Goal: Task Accomplishment & Management: Manage account settings

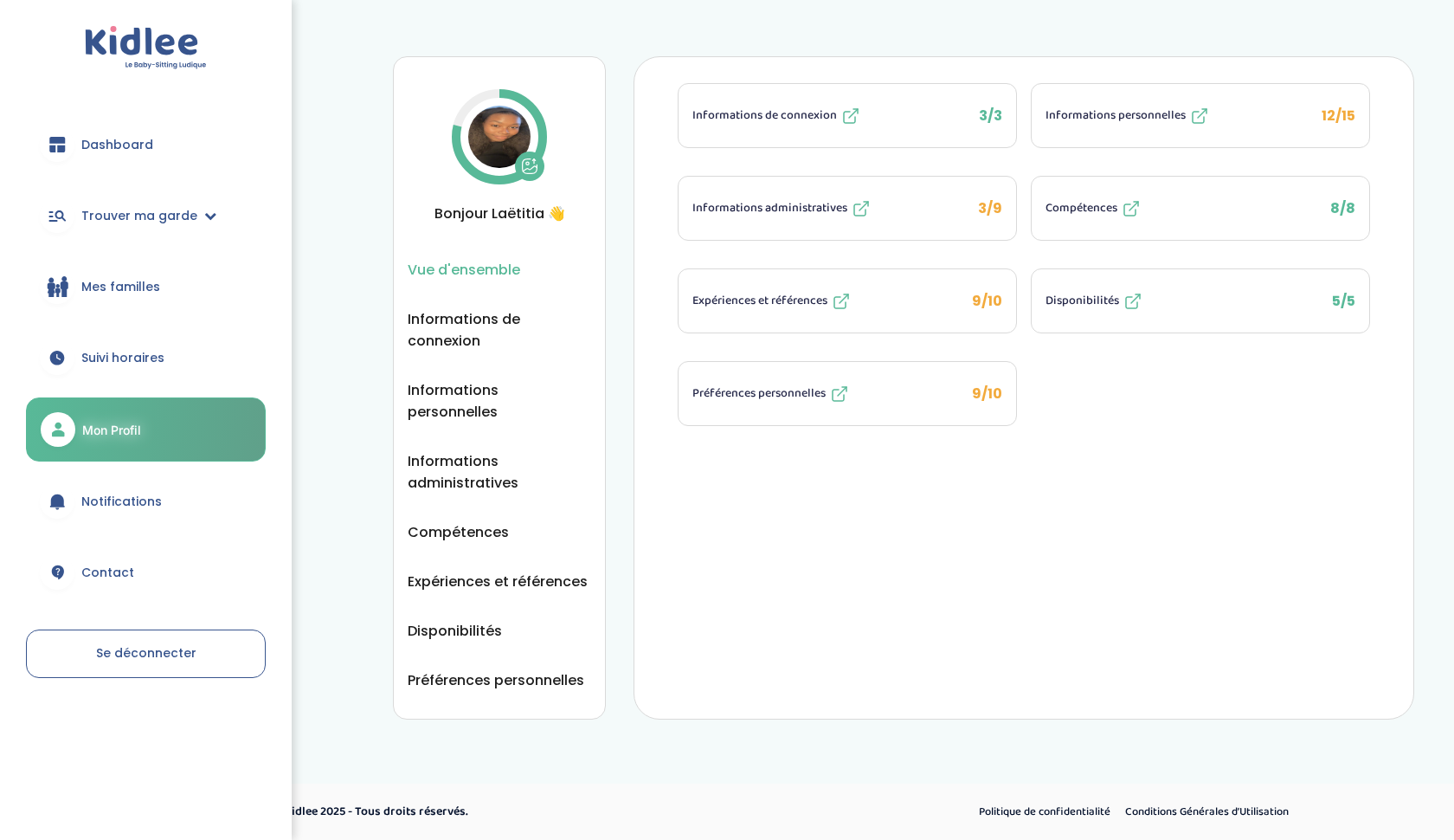
click at [126, 143] on span "Dashboard" at bounding box center [117, 145] width 72 height 18
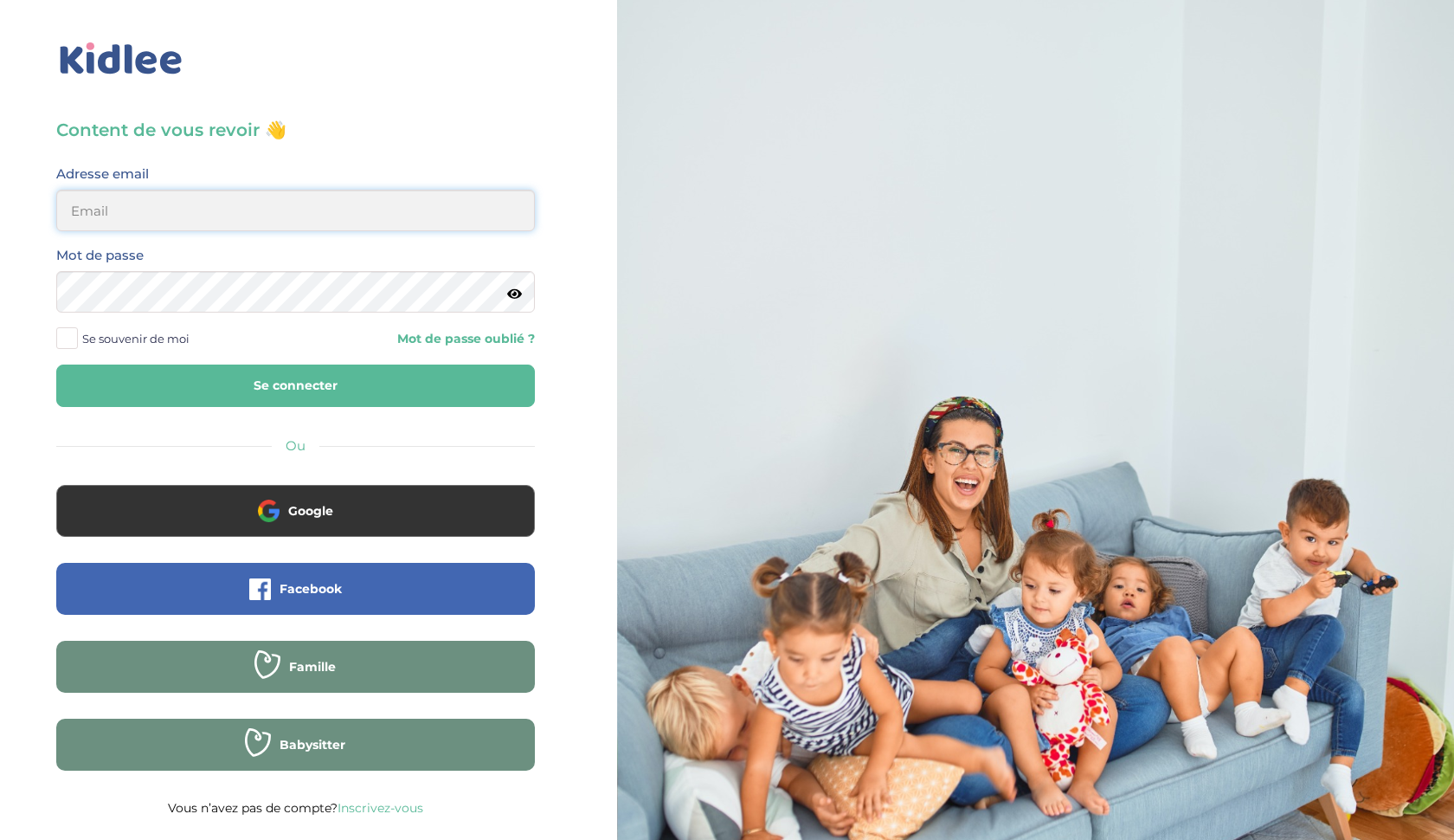
type input "ffna.laetitia@gmail.com"
click at [295, 385] on button "Se connecter" at bounding box center [295, 385] width 479 height 43
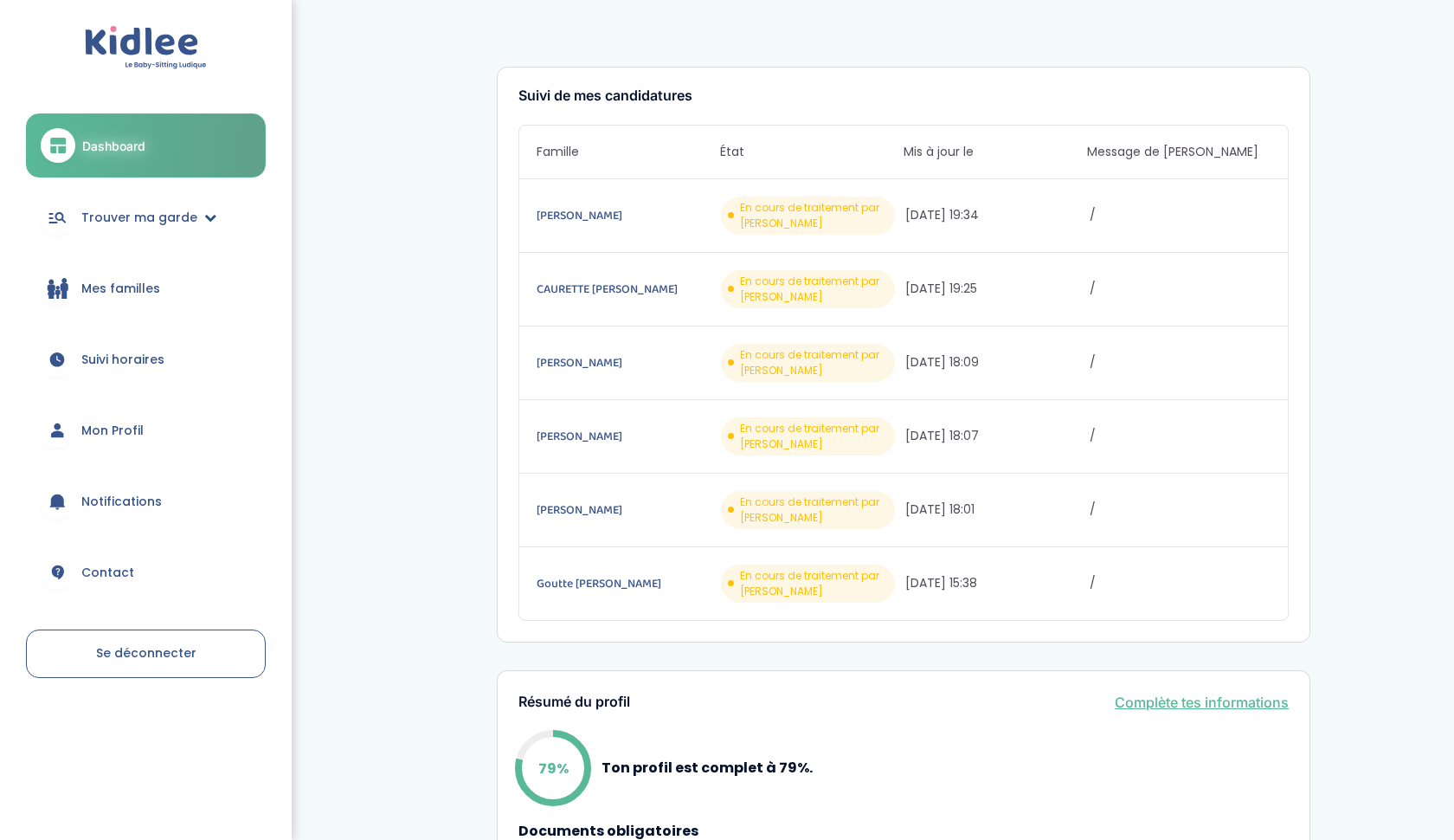
click at [125, 215] on span "Trouver ma garde" at bounding box center [139, 217] width 116 height 18
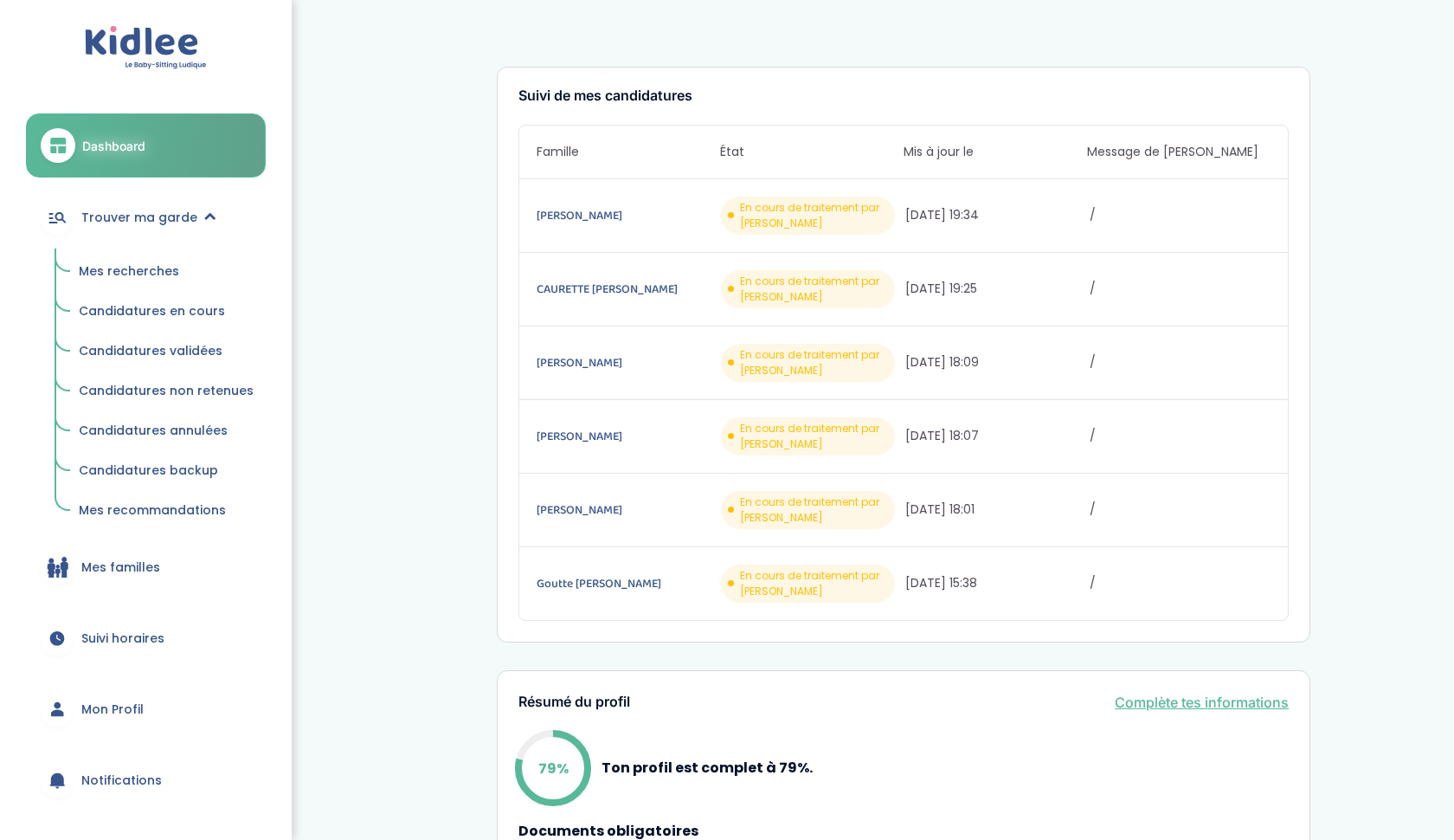
click at [111, 270] on span "Mes recherches" at bounding box center [128, 271] width 100 height 17
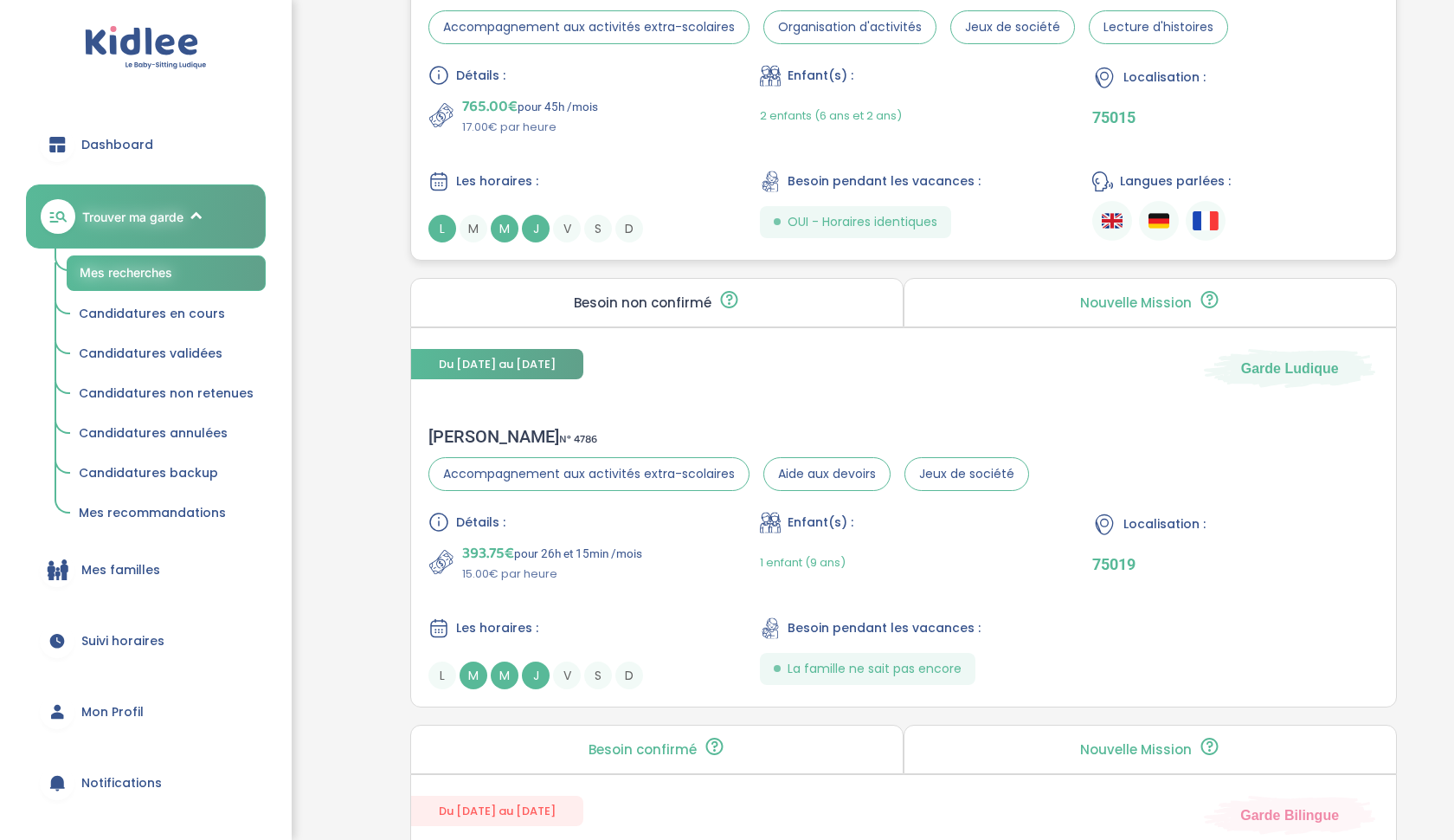
scroll to position [909, 0]
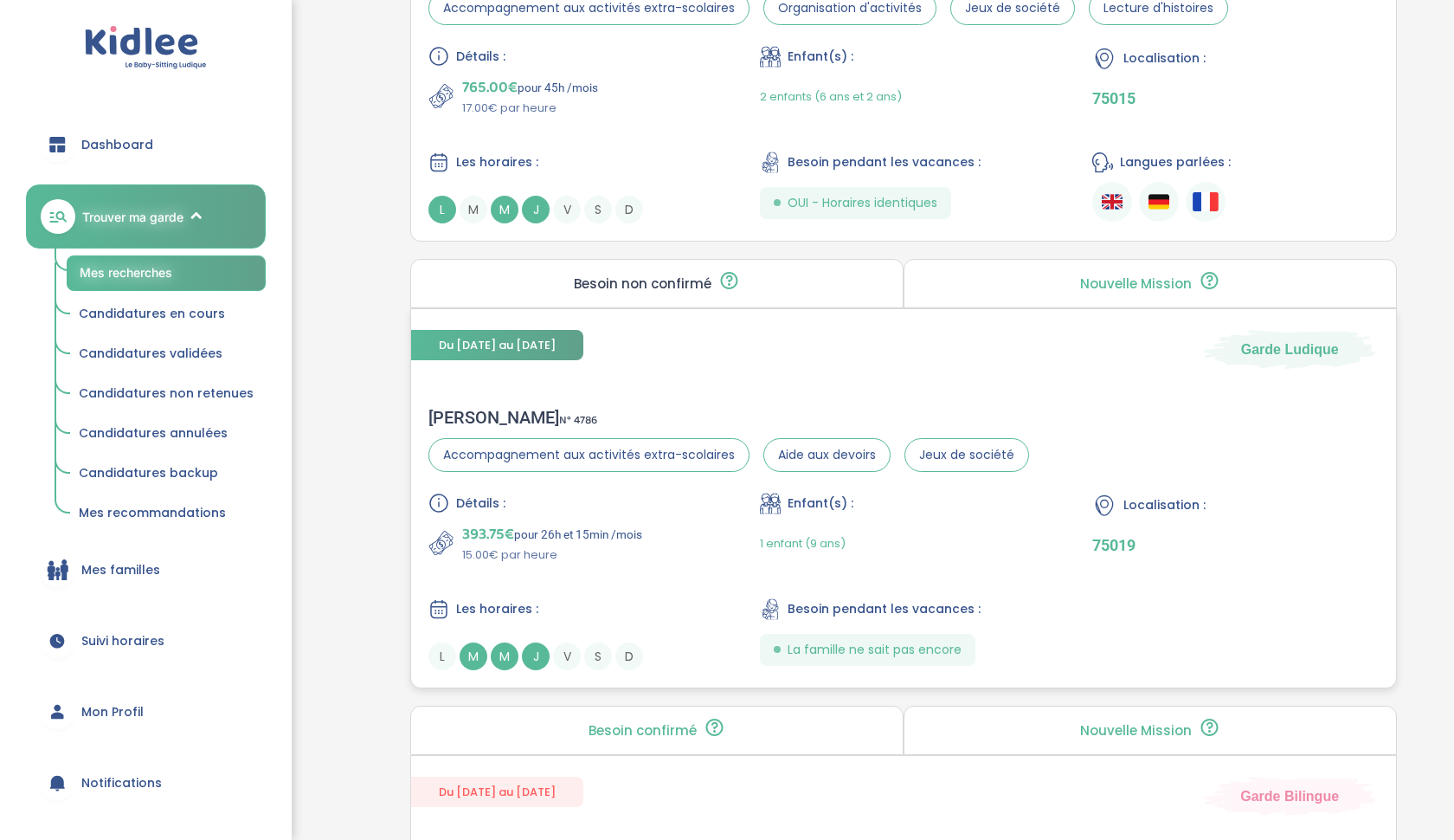
click at [784, 527] on div "1 enfant (9 ans)" at bounding box center [803, 543] width 86 height 41
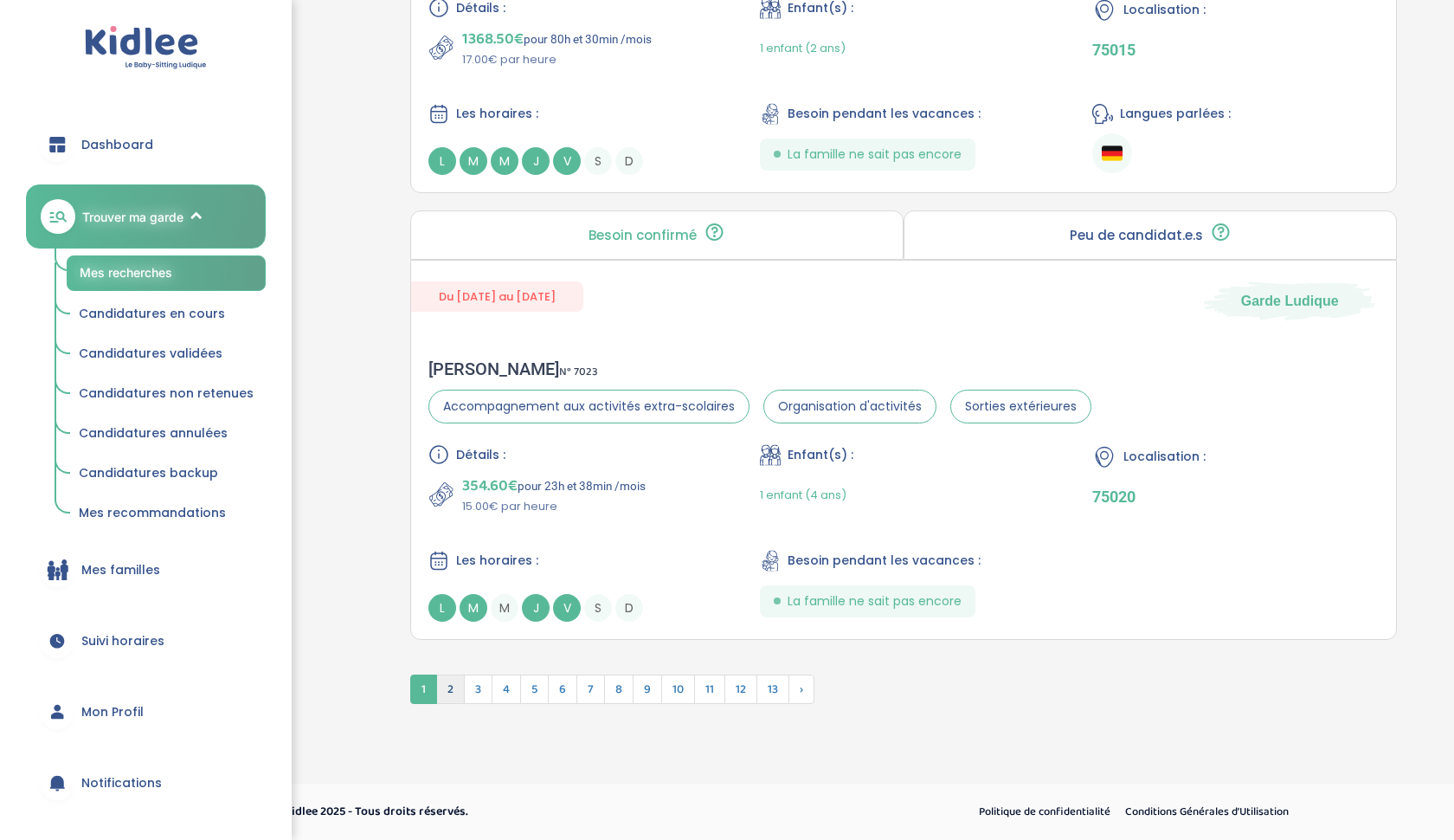
scroll to position [4486, 0]
click at [446, 686] on span "2" at bounding box center [451, 689] width 29 height 30
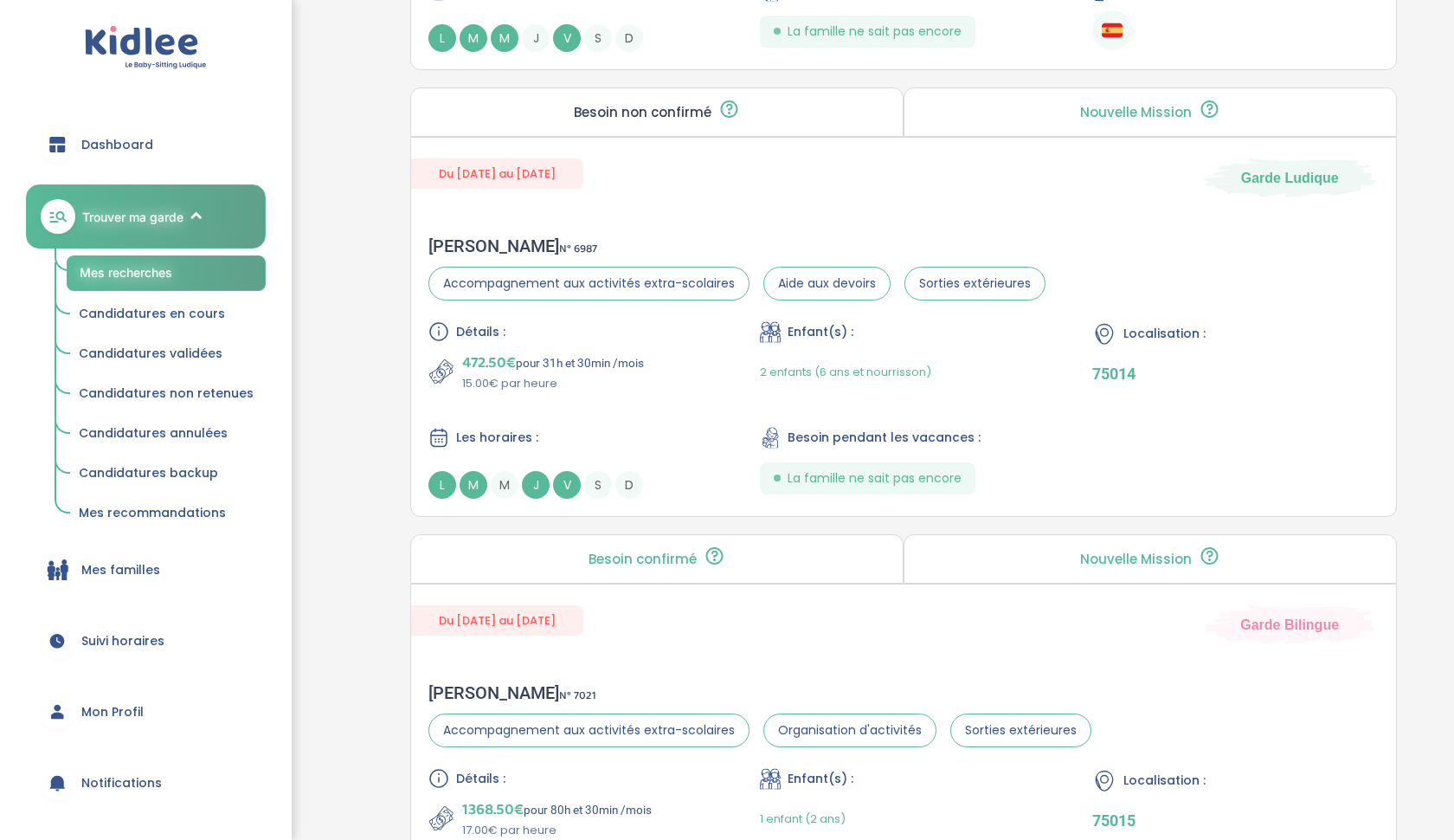
scroll to position [2057, 0]
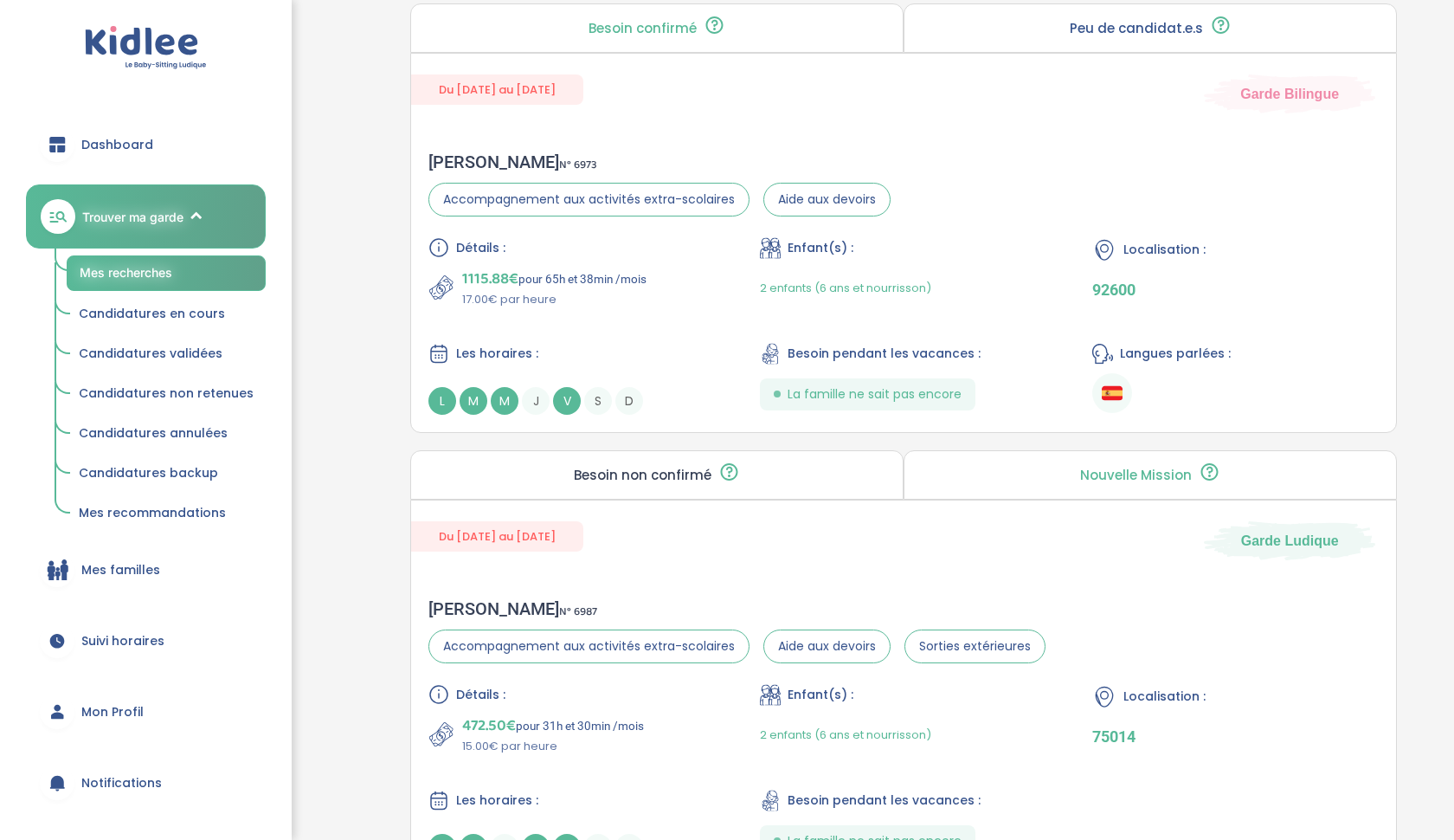
click at [133, 477] on span "Candidatures backup" at bounding box center [148, 472] width 140 height 17
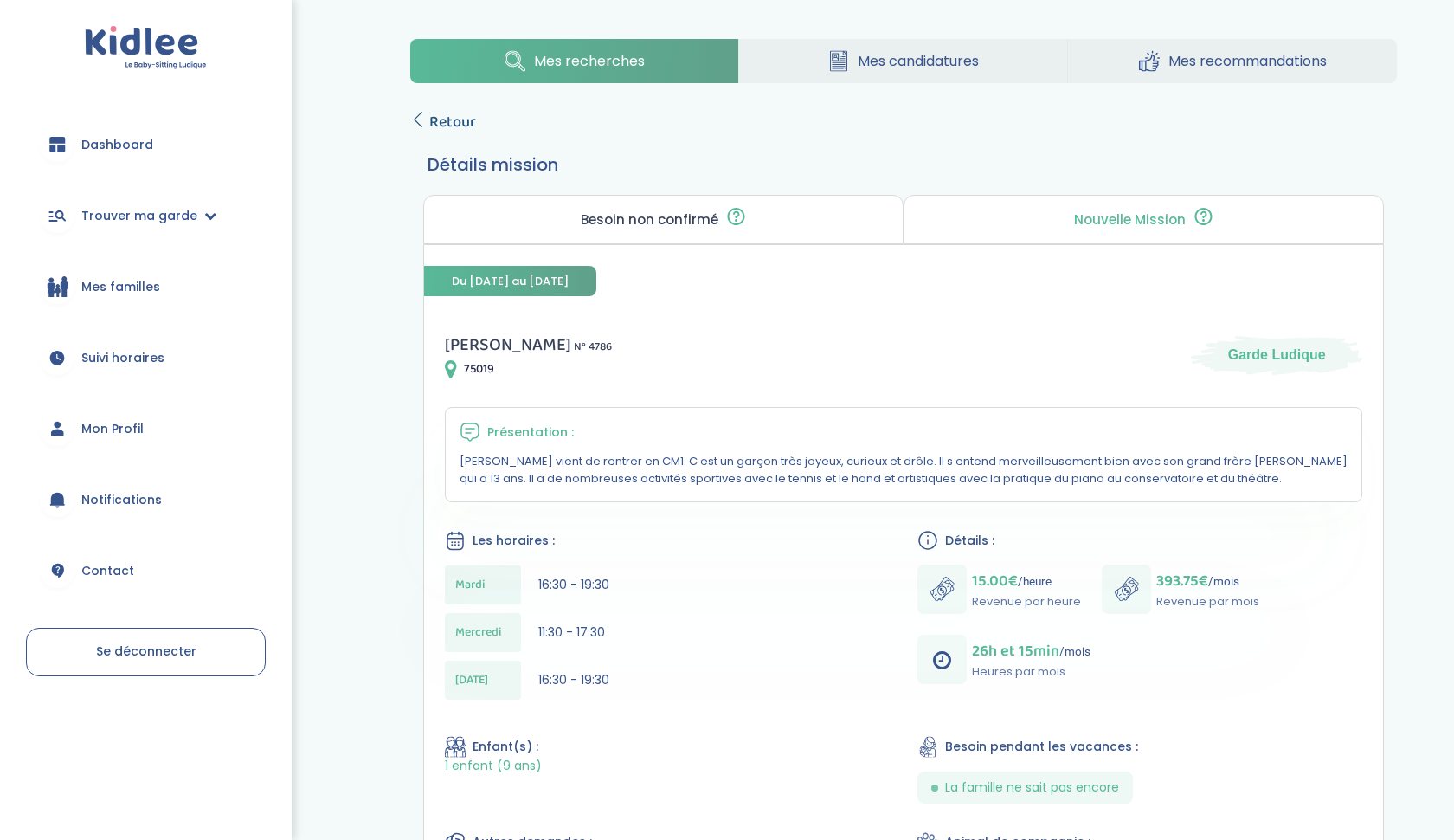
click at [418, 117] on icon at bounding box center [418, 120] width 16 height 16
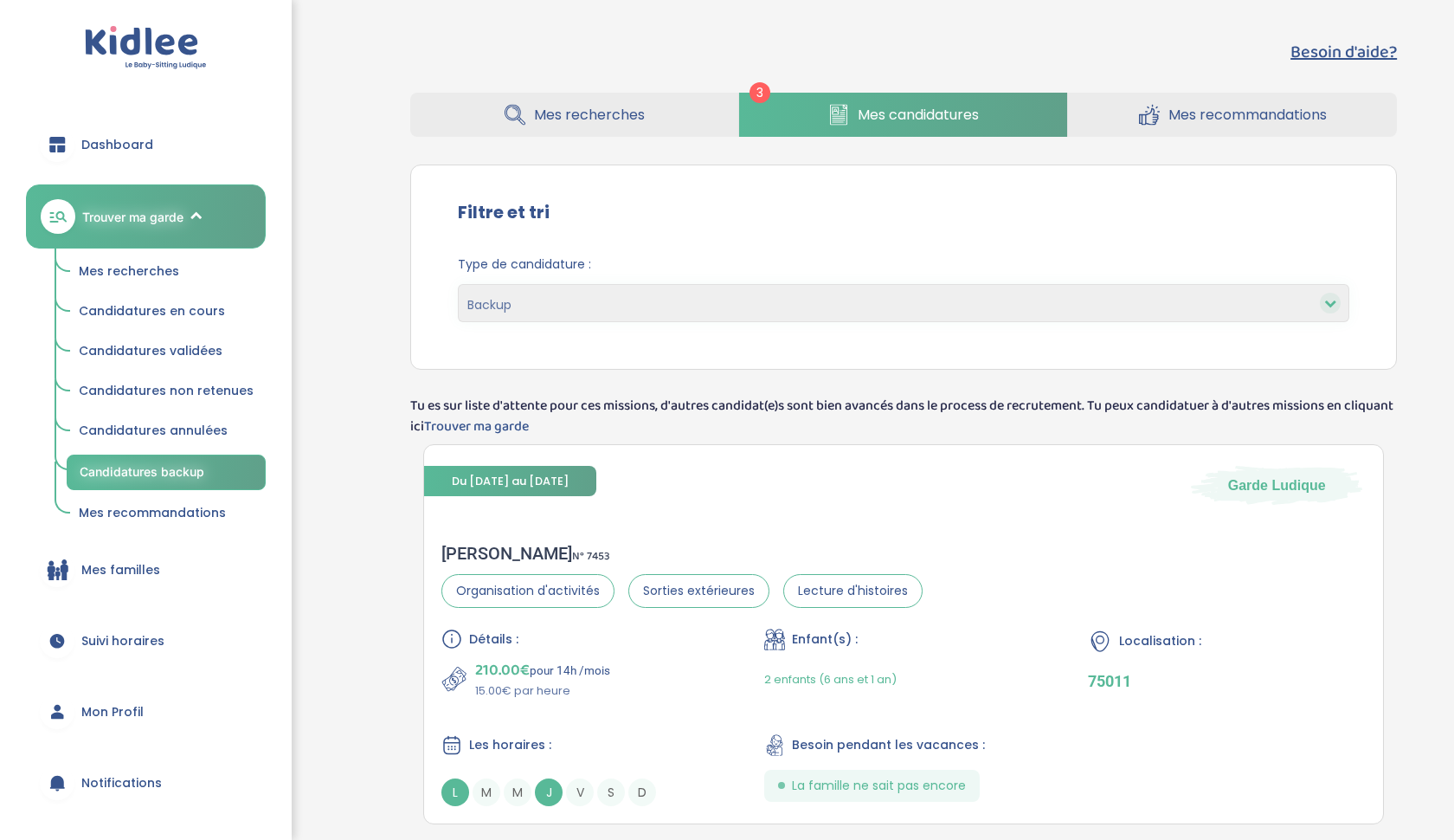
select select "backup"
click at [799, 114] on link "Mes candidatures" at bounding box center [904, 114] width 328 height 45
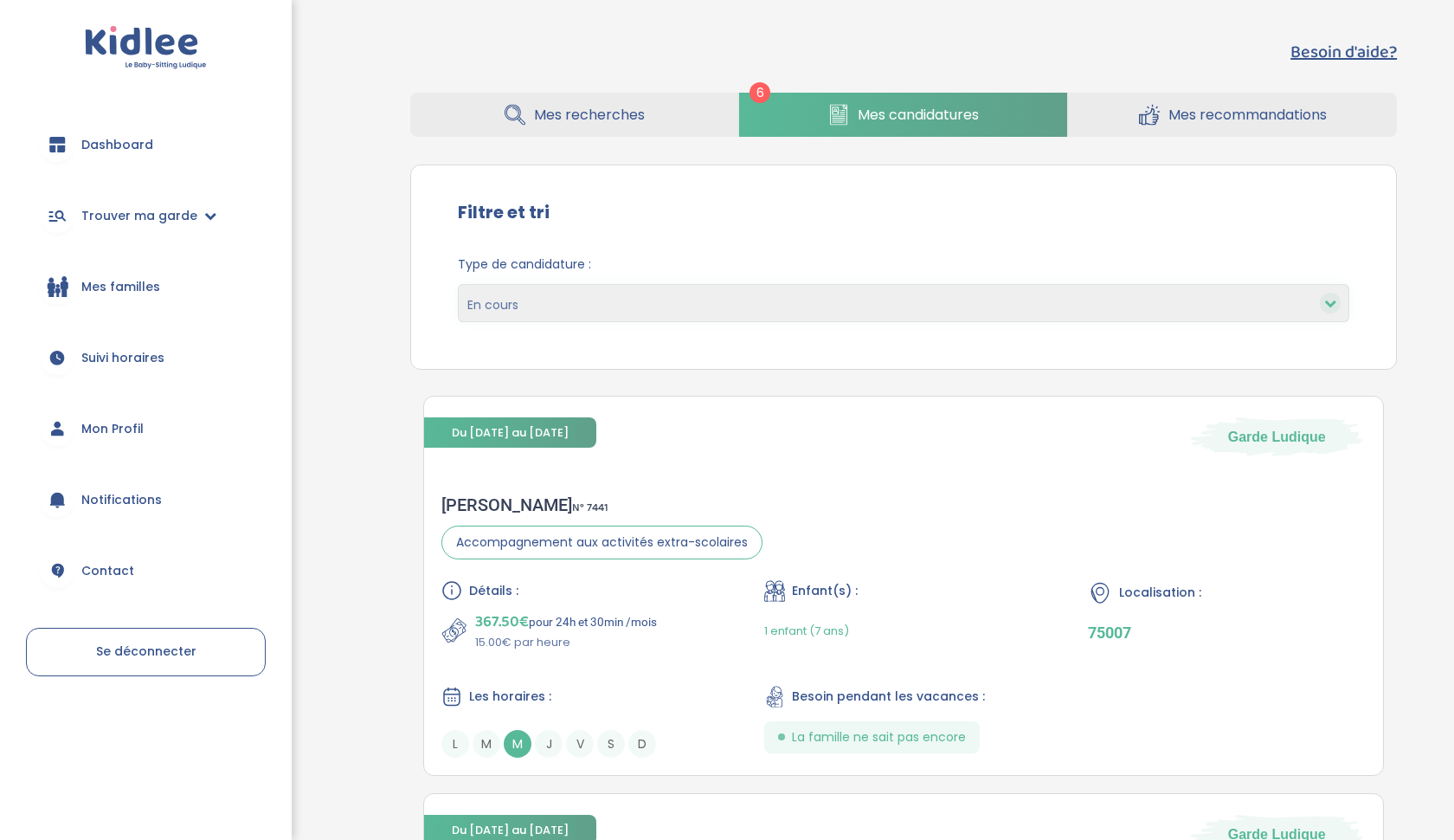
select select "backup"
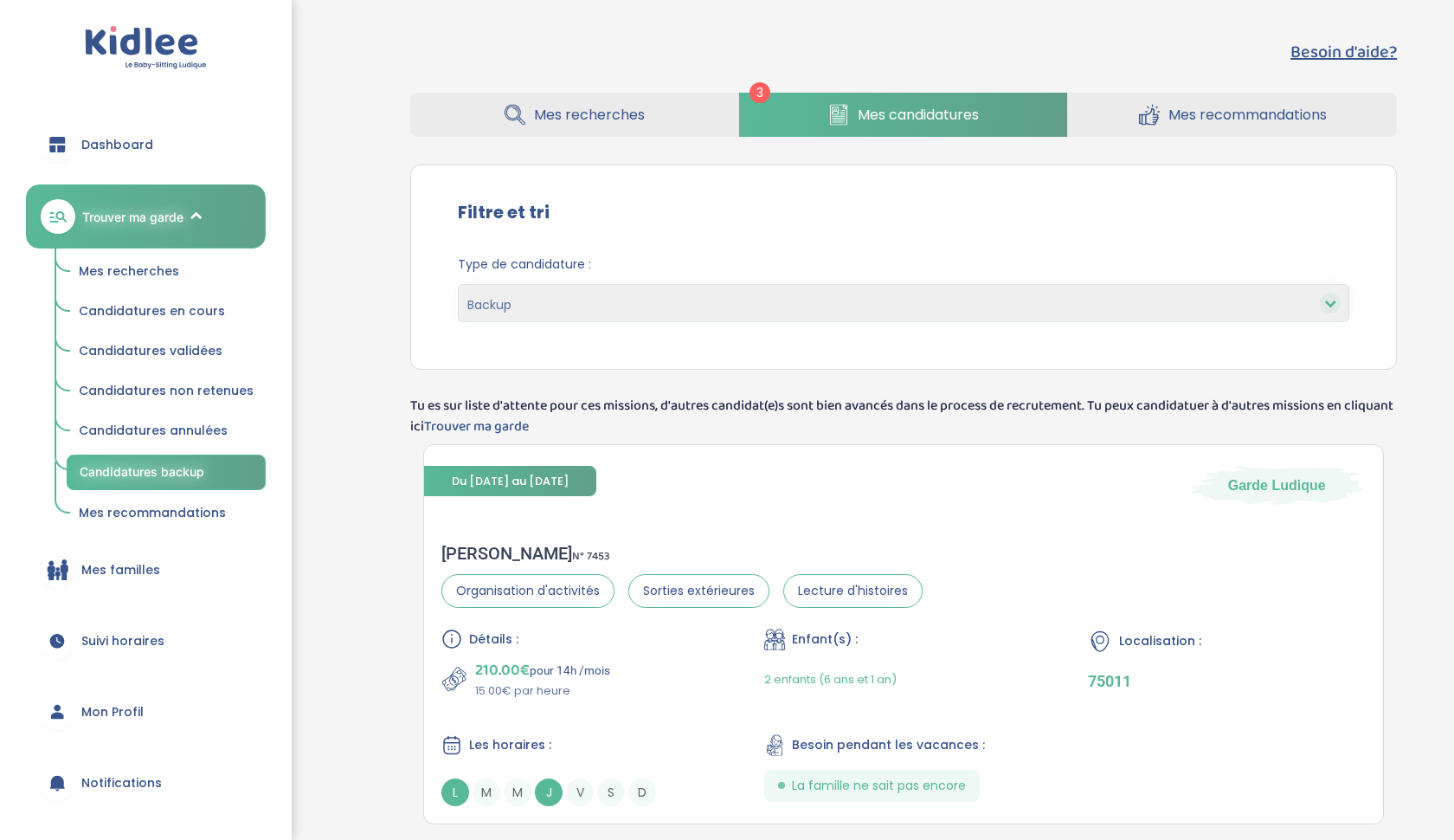
select select "backup"
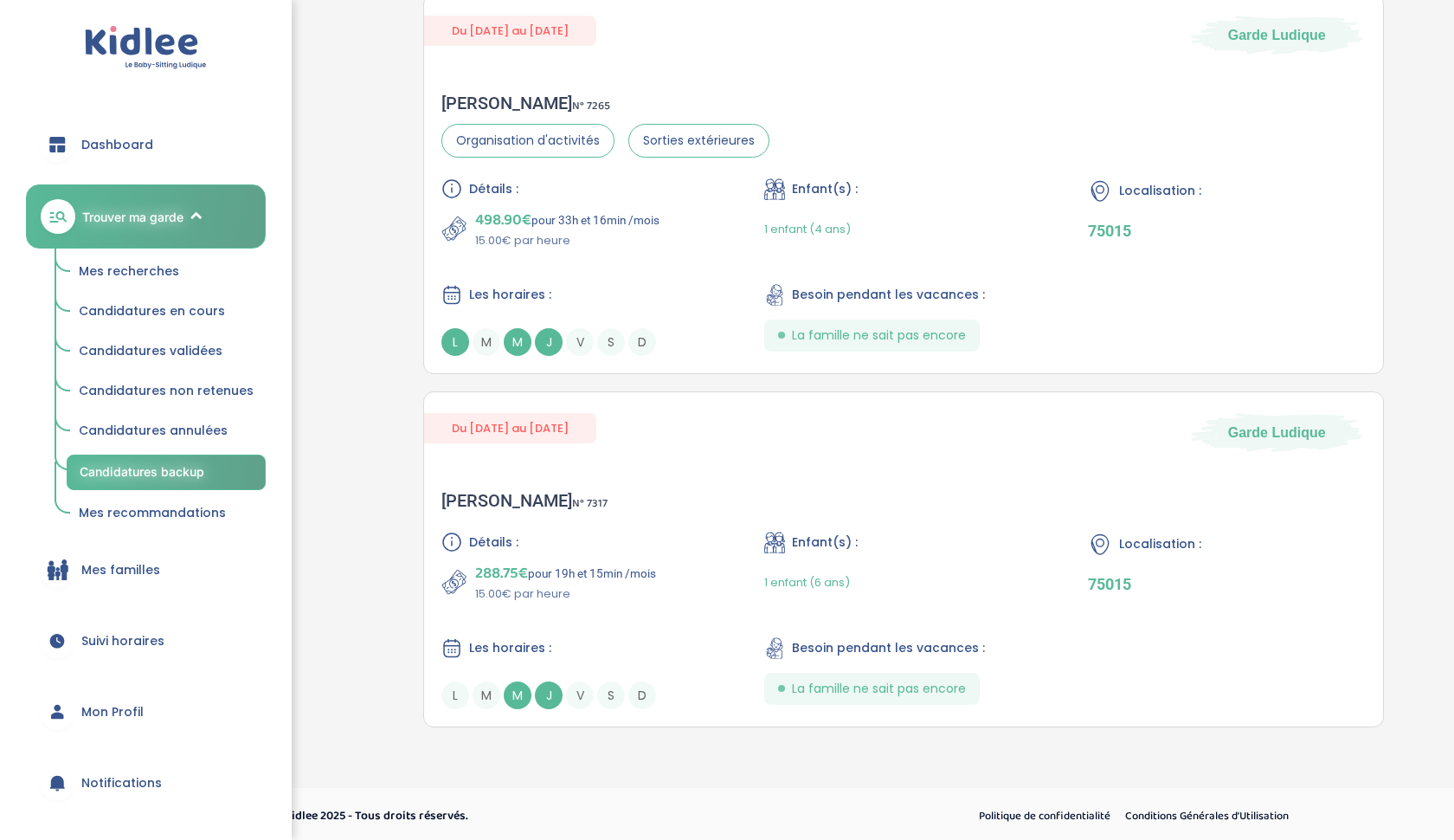
scroll to position [850, 0]
click at [89, 506] on span "Mes recommandations" at bounding box center [152, 513] width 148 height 17
click at [93, 566] on span "Mes familles" at bounding box center [121, 569] width 79 height 18
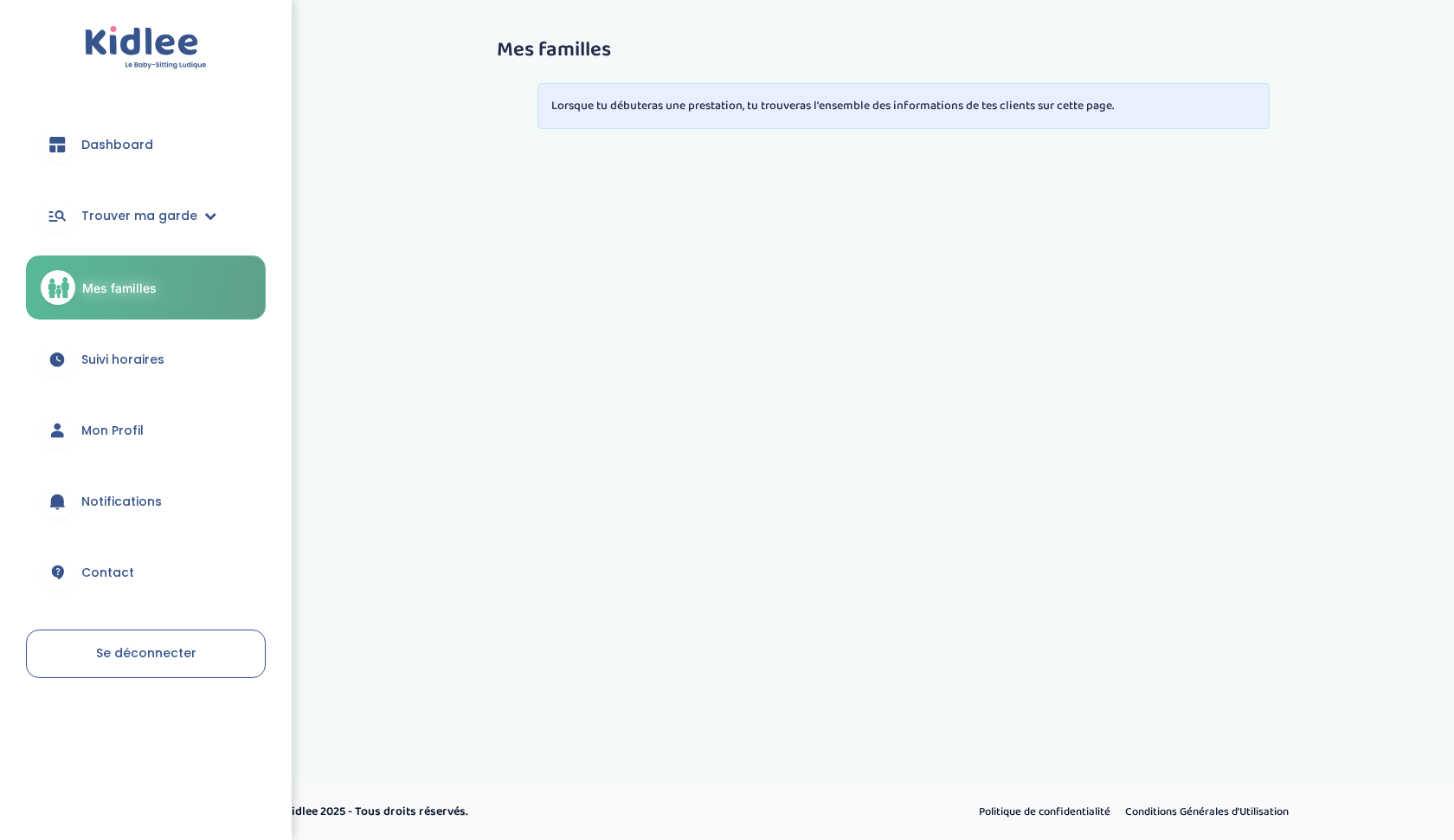
click at [98, 140] on span "Dashboard" at bounding box center [117, 145] width 72 height 18
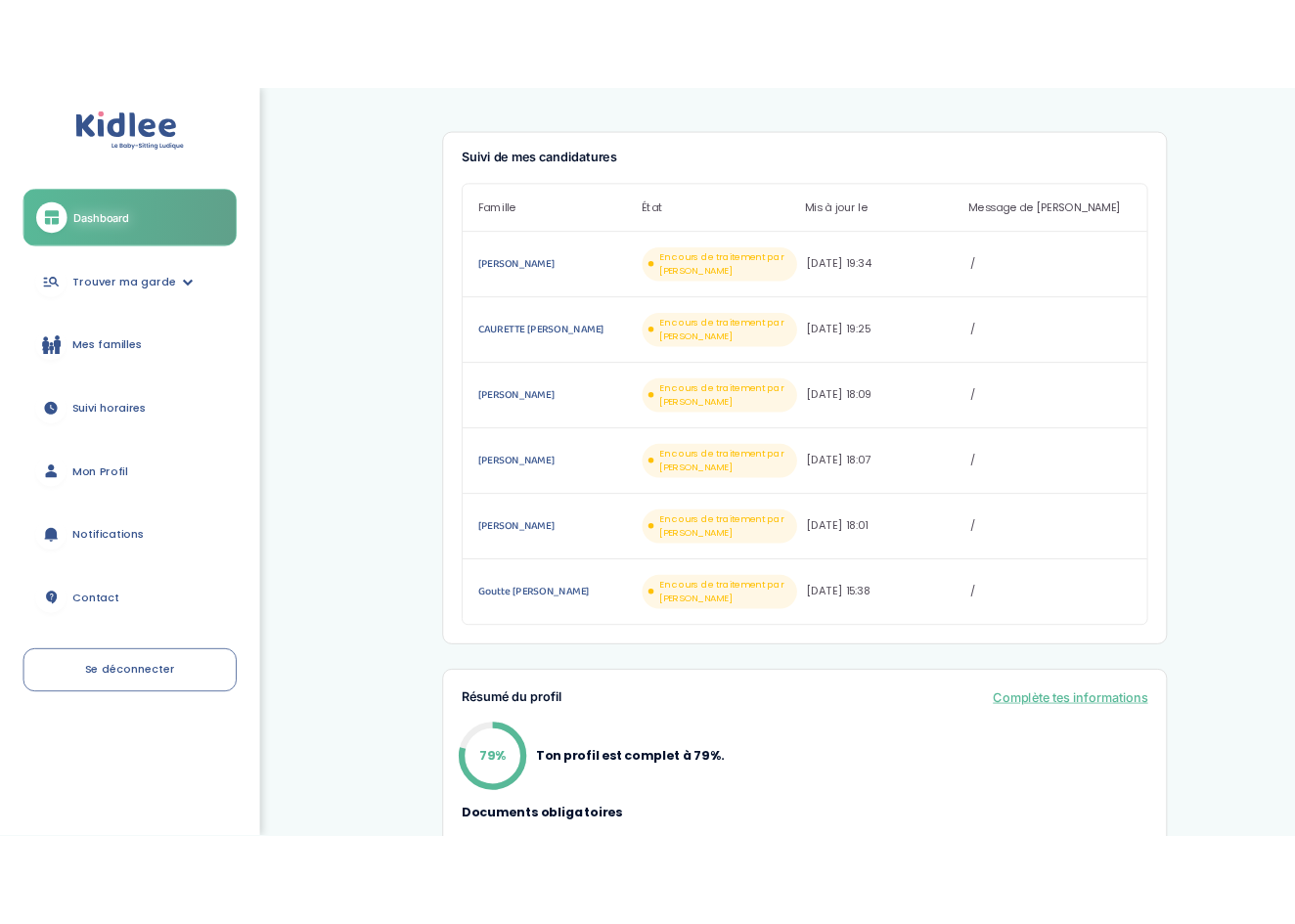
scroll to position [21, 0]
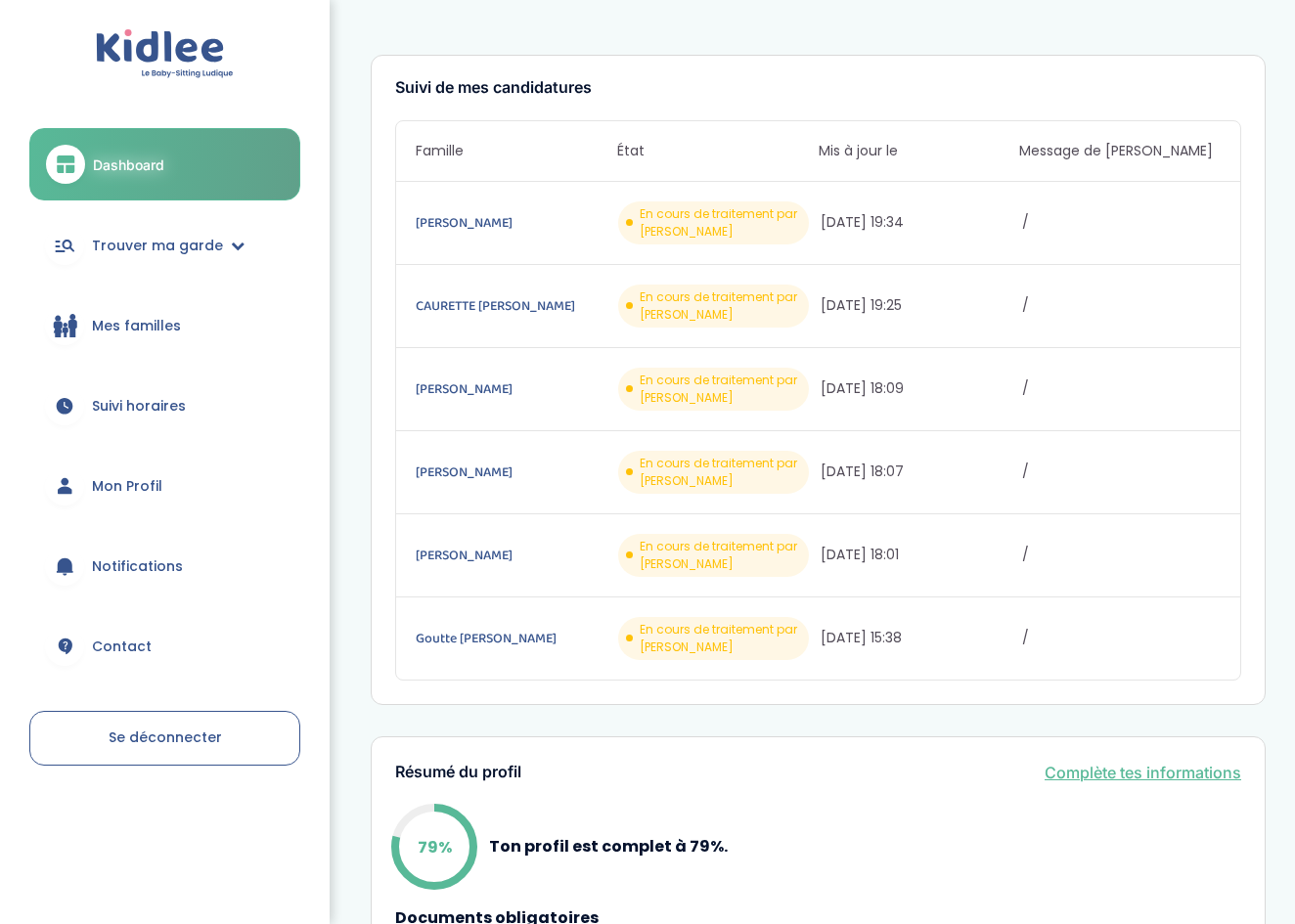
click at [109, 174] on link "Dashboard" at bounding box center [165, 164] width 271 height 72
